Goal: Contribute content: Contribute content

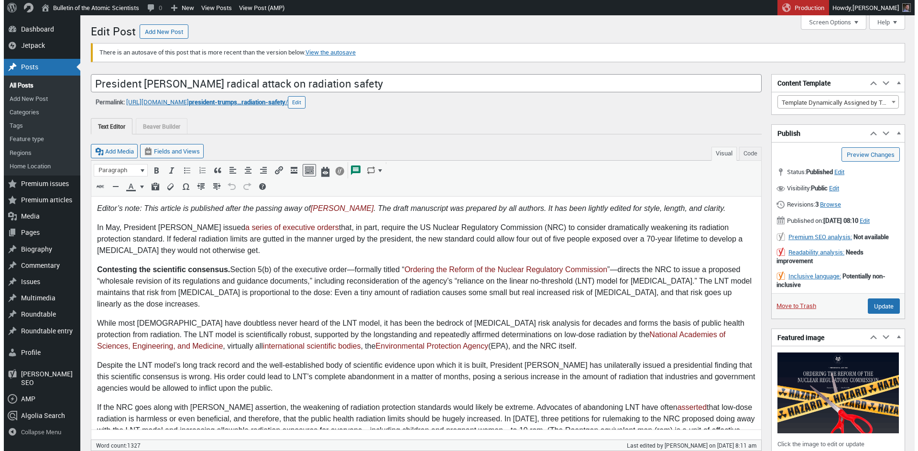
scroll to position [60, 0]
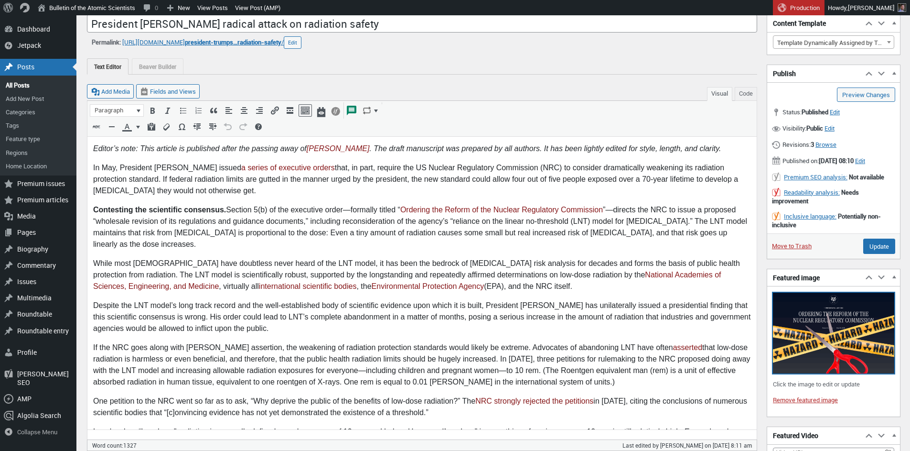
click at [826, 356] on img at bounding box center [833, 333] width 121 height 81
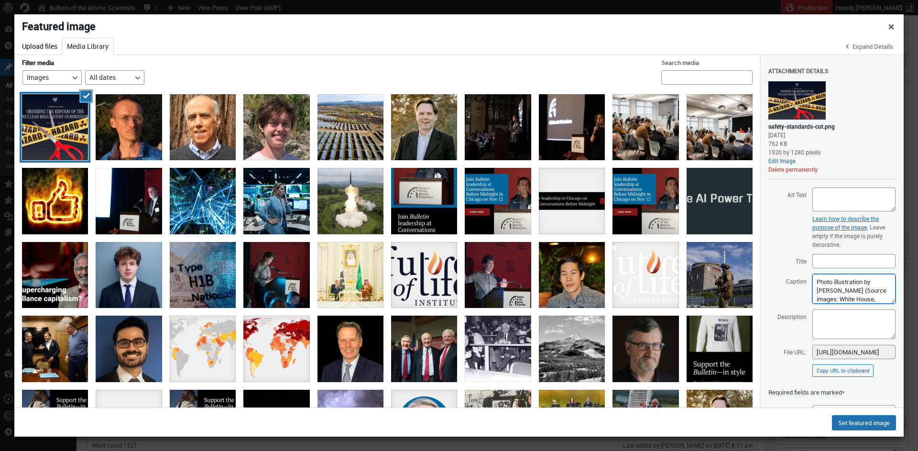
click at [844, 291] on textarea "Photo illustration by [PERSON_NAME] (Source images: White House, [DOMAIN_NAME])" at bounding box center [853, 289] width 83 height 30
click at [808, 168] on button "Delete permanently" at bounding box center [792, 169] width 49 height 8
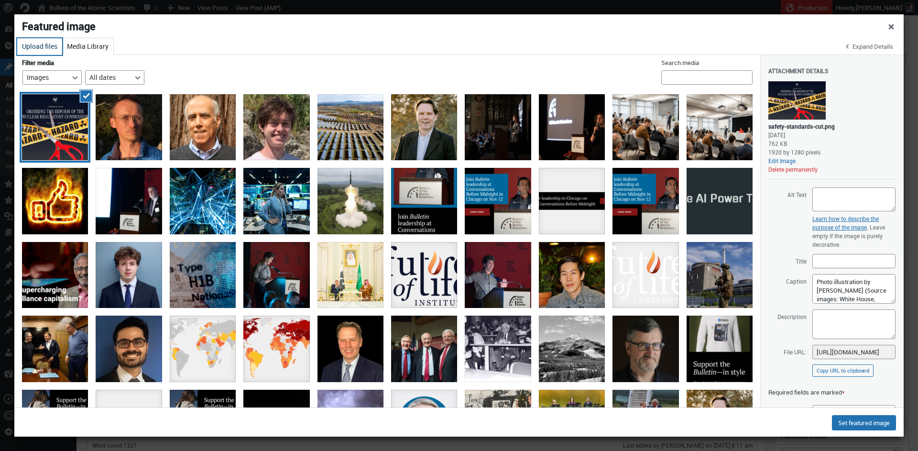
click at [43, 48] on button "Upload files" at bounding box center [39, 46] width 45 height 17
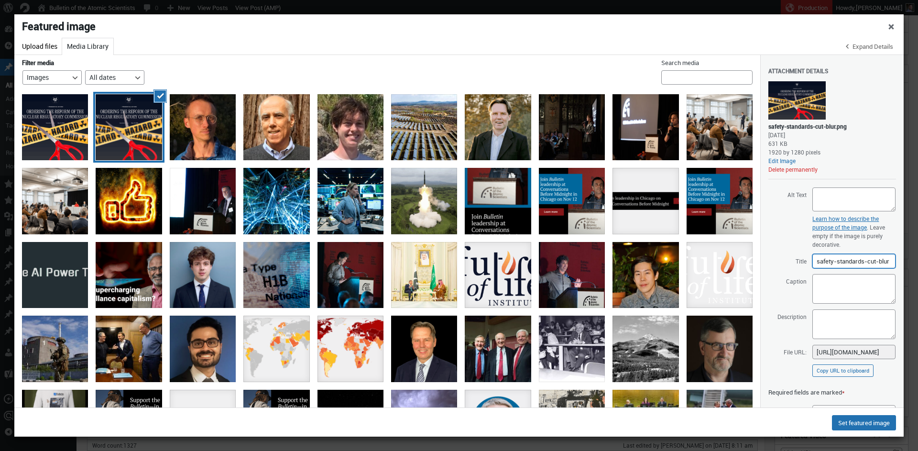
click at [841, 260] on input "safety-standards-cut-blur" at bounding box center [853, 261] width 83 height 14
click at [846, 287] on textarea "Caption" at bounding box center [853, 289] width 83 height 30
paste textarea "Photo illustration by [PERSON_NAME] (Source images: White House, [DOMAIN_NAME])"
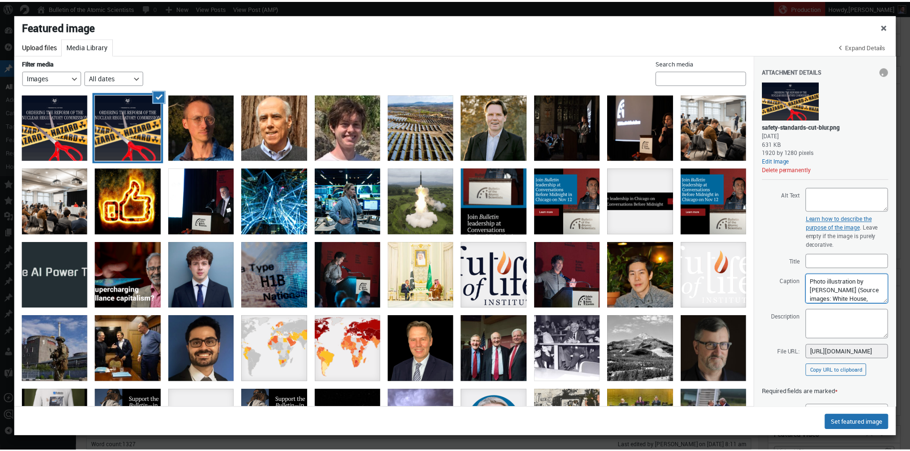
scroll to position [17, 0]
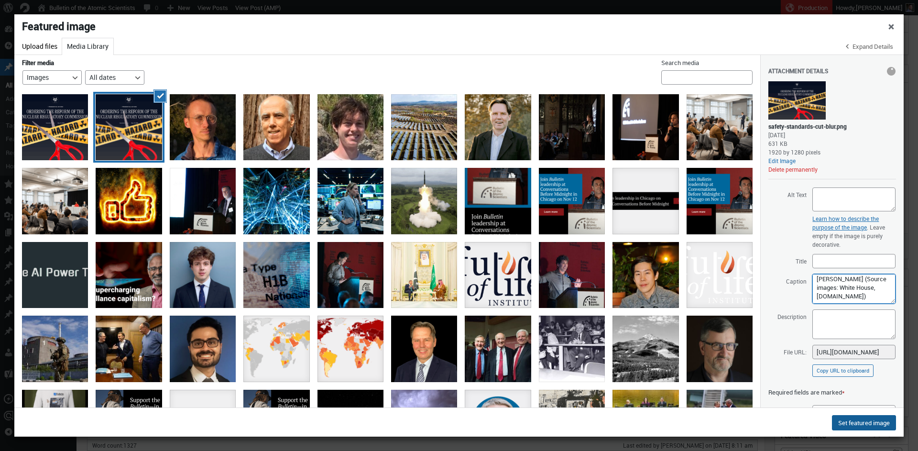
type textarea "Photo illustration by [PERSON_NAME] (Source images: White House, [DOMAIN_NAME])"
click at [862, 426] on button "Set featured image" at bounding box center [864, 422] width 64 height 15
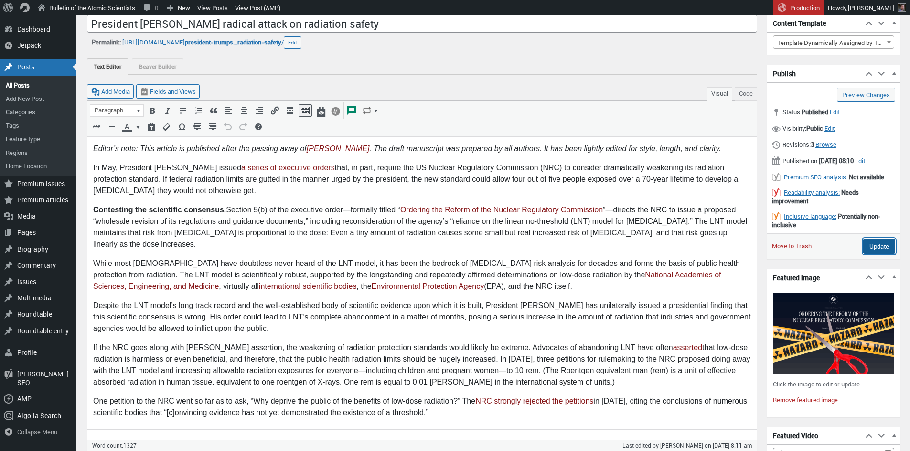
click at [876, 253] on input "Update" at bounding box center [880, 245] width 32 height 15
